Goal: Entertainment & Leisure: Consume media (video, audio)

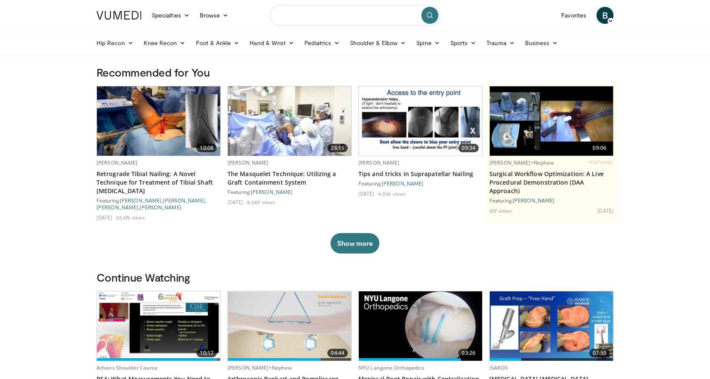
click at [346, 21] on input "Search topics, interventions" at bounding box center [355, 15] width 170 height 20
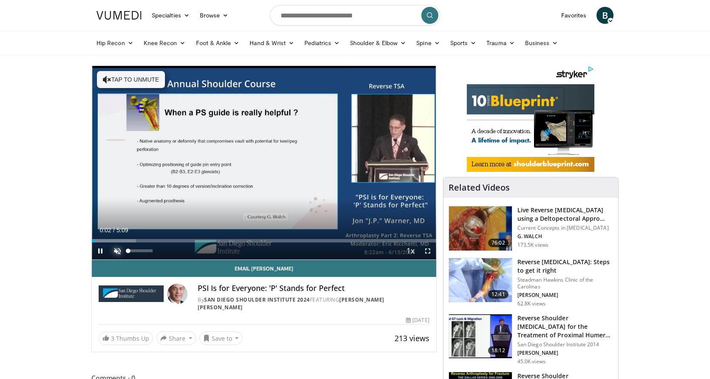
click at [119, 251] on span "Video Player" at bounding box center [117, 250] width 17 height 17
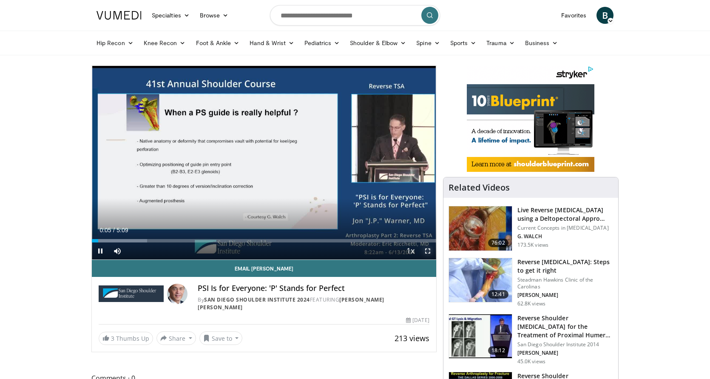
click at [428, 252] on span "Video Player" at bounding box center [427, 250] width 17 height 17
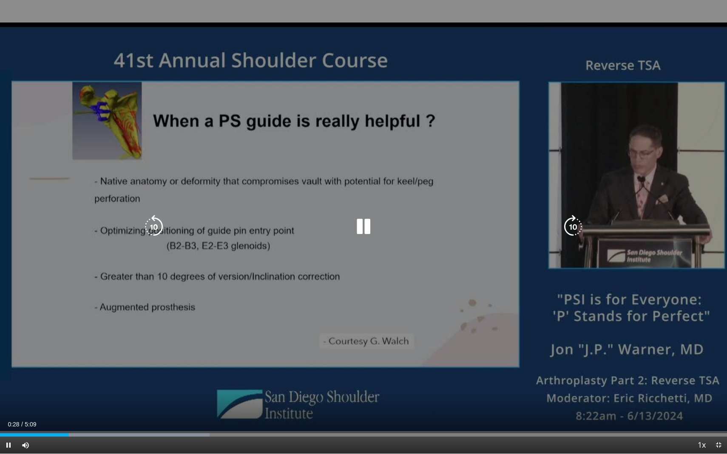
click at [359, 215] on div "10 seconds Tap to unmute" at bounding box center [363, 227] width 727 height 454
click at [361, 238] on icon "Video Player" at bounding box center [363, 227] width 24 height 24
click at [362, 233] on icon "Video Player" at bounding box center [363, 227] width 24 height 24
click at [363, 220] on icon "Video Player" at bounding box center [363, 227] width 24 height 24
click at [366, 225] on icon "Video Player" at bounding box center [363, 227] width 24 height 24
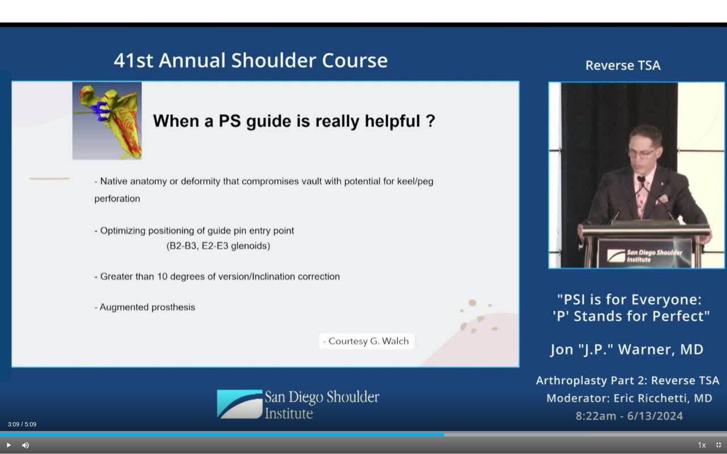
click at [366, 225] on div "10 seconds Tap to unmute" at bounding box center [363, 227] width 727 height 454
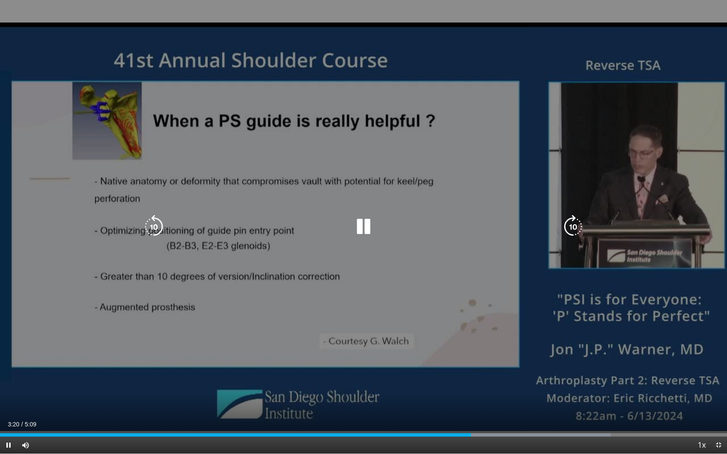
click at [360, 224] on icon "Video Player" at bounding box center [363, 227] width 24 height 24
click at [362, 227] on icon "Video Player" at bounding box center [363, 227] width 24 height 24
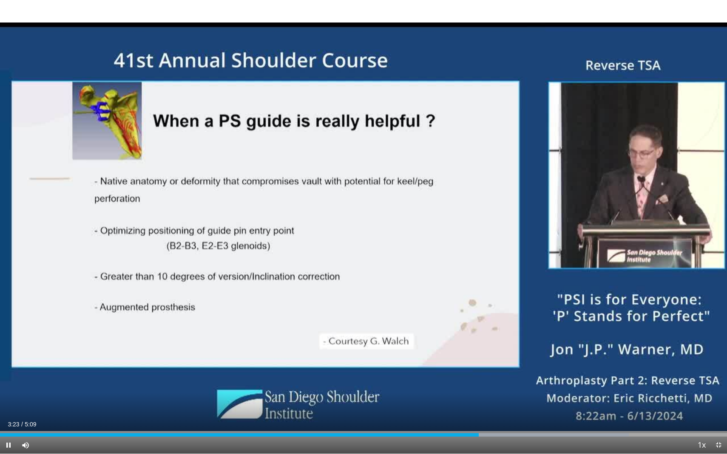
click at [362, 227] on div "10 seconds Tap to unmute" at bounding box center [363, 227] width 727 height 454
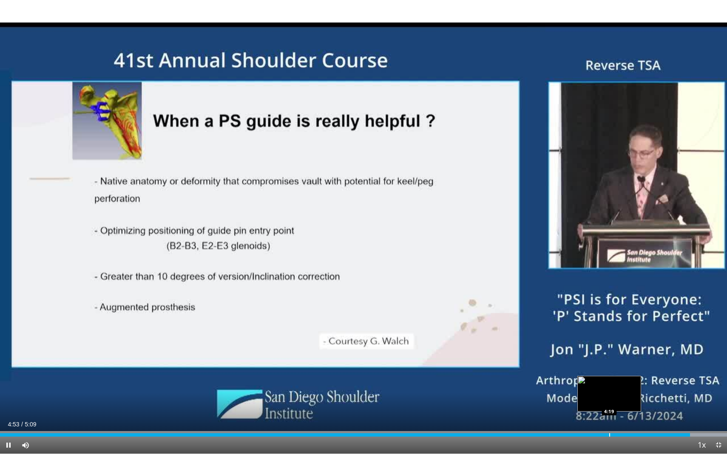
click at [607, 378] on div "4:53" at bounding box center [345, 434] width 690 height 3
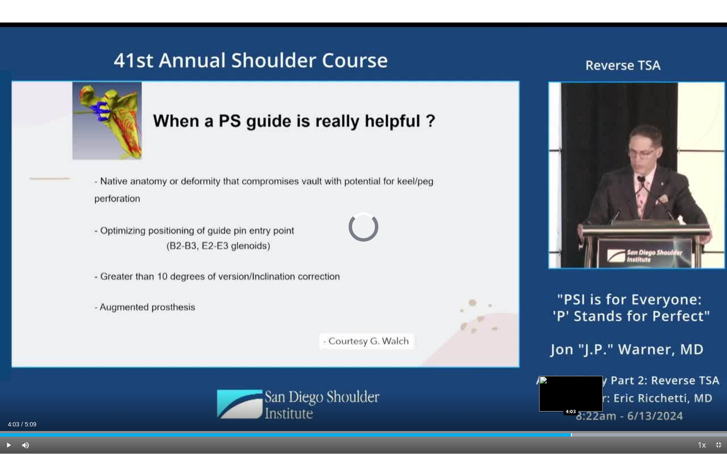
click at [571, 378] on div "4:03" at bounding box center [285, 434] width 571 height 3
